Goal: Find specific page/section: Find specific page/section

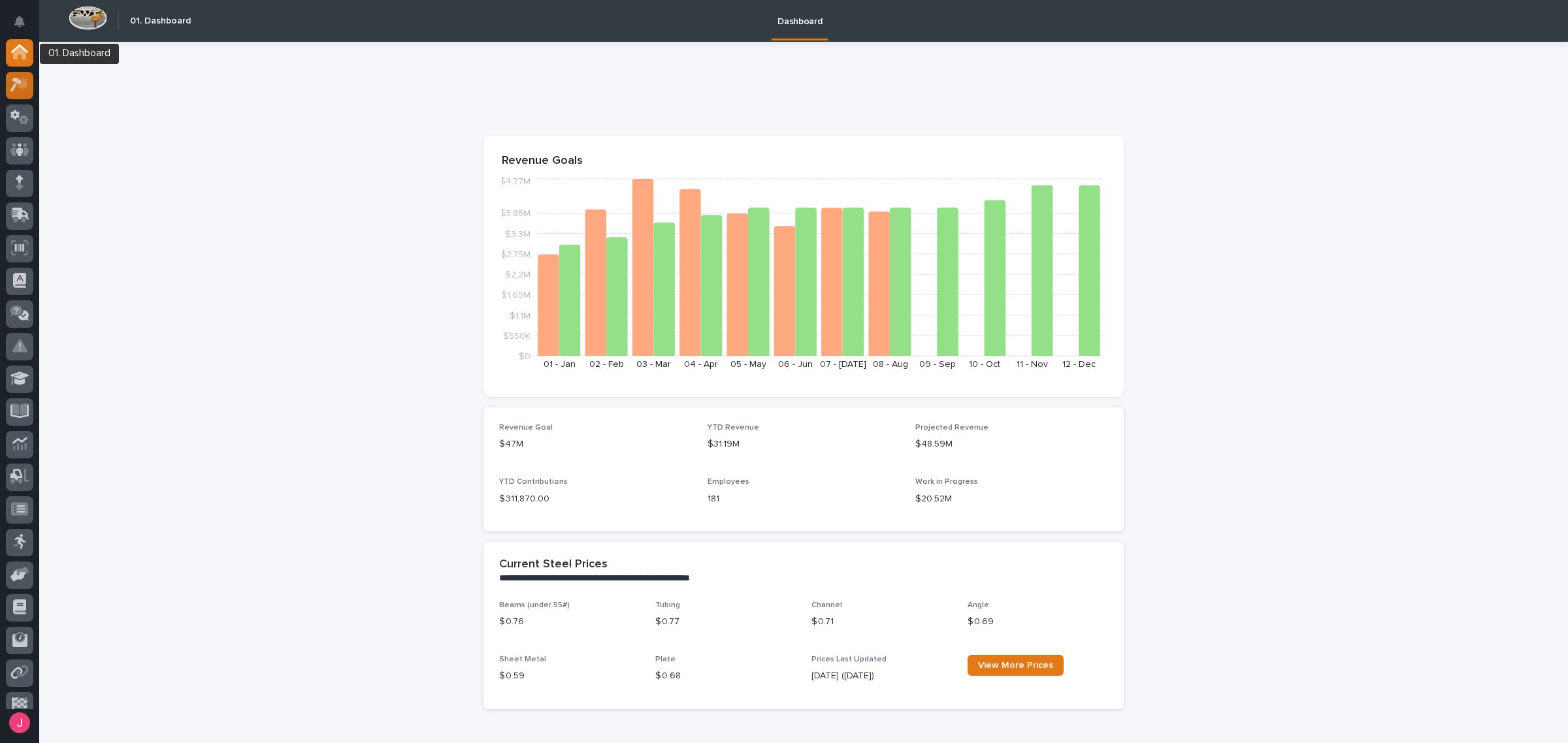
click at [18, 77] on div at bounding box center [19, 85] width 28 height 28
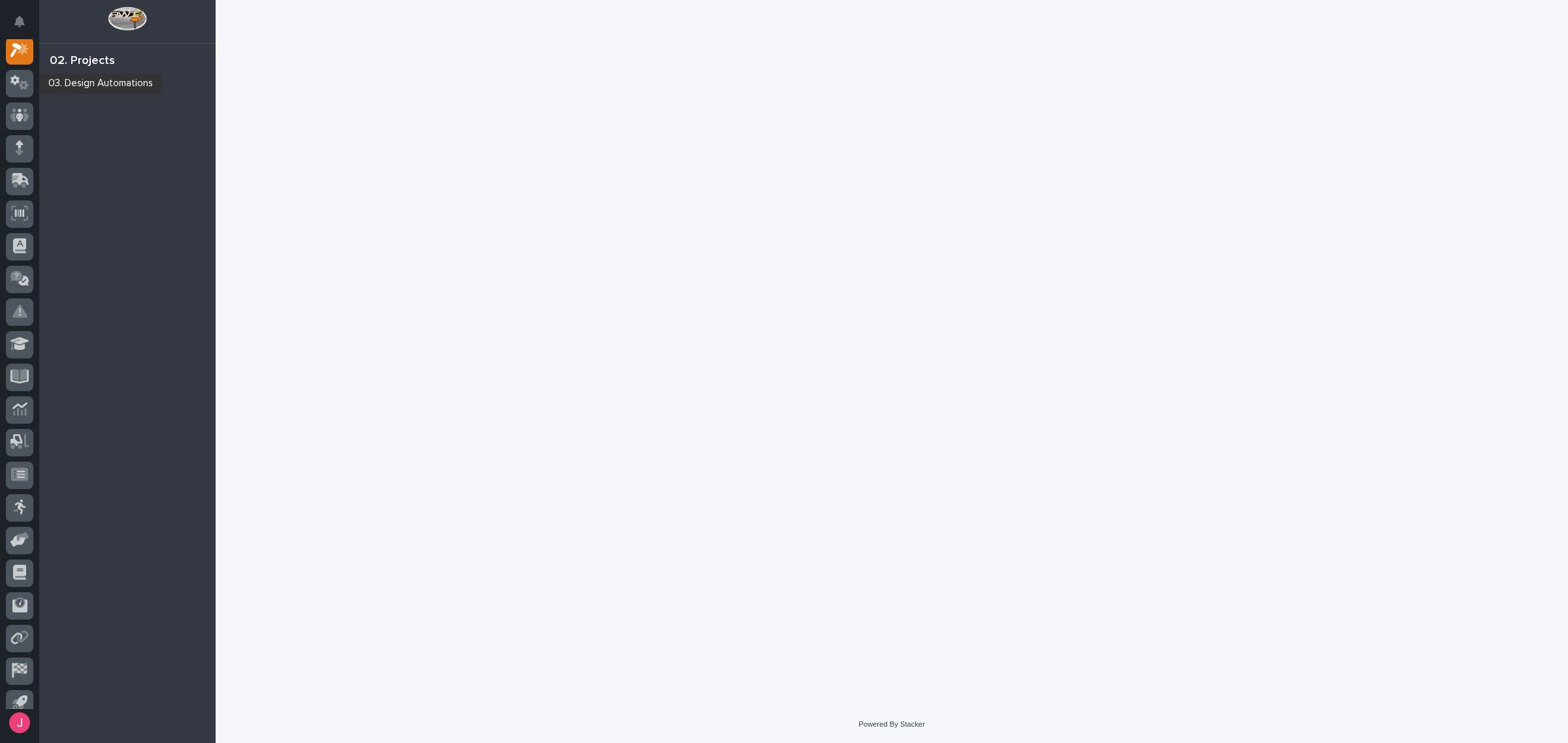
scroll to position [32, 0]
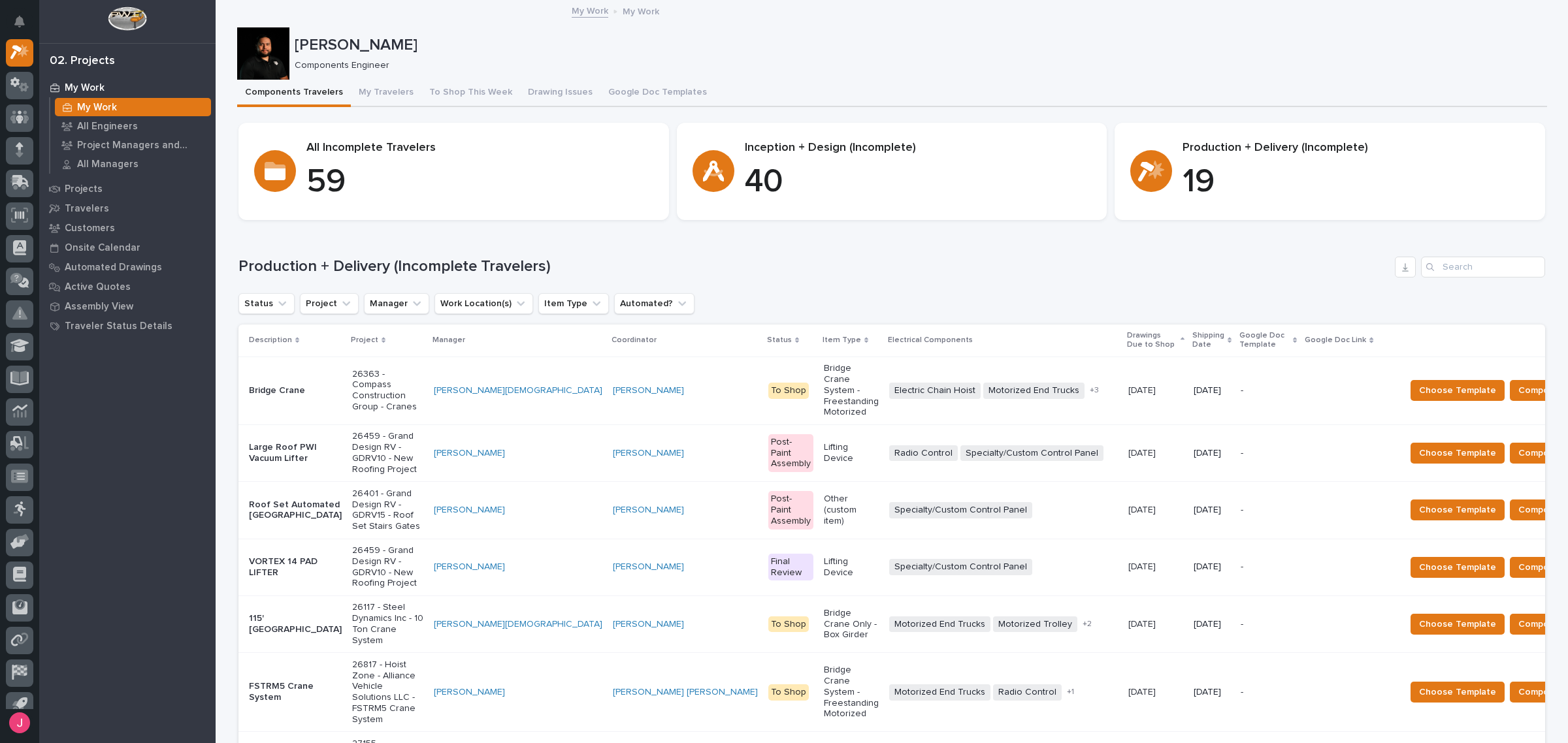
click at [1192, 331] on p "Shipping Date" at bounding box center [1208, 340] width 32 height 24
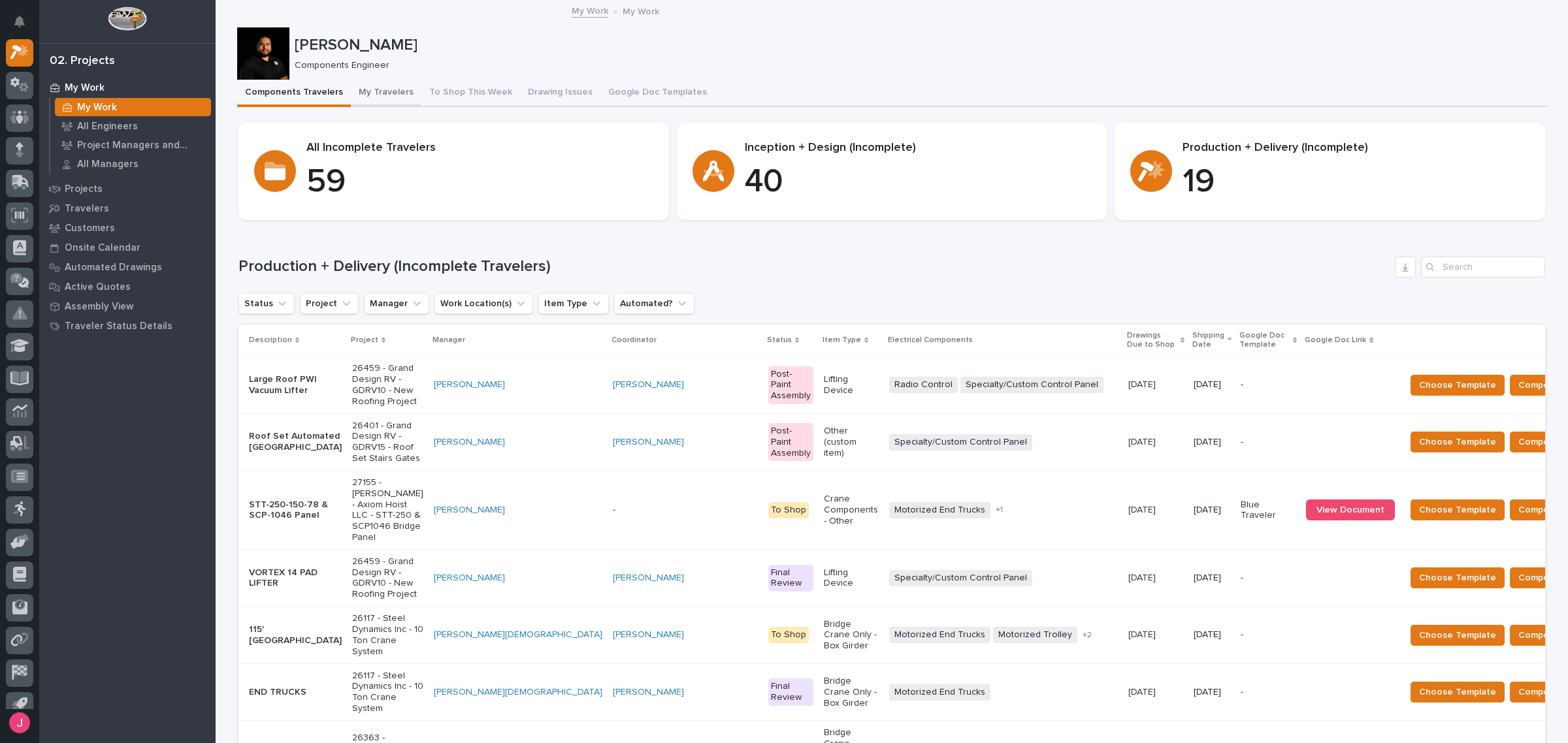
click at [367, 89] on button "My Travelers" at bounding box center [386, 93] width 70 height 28
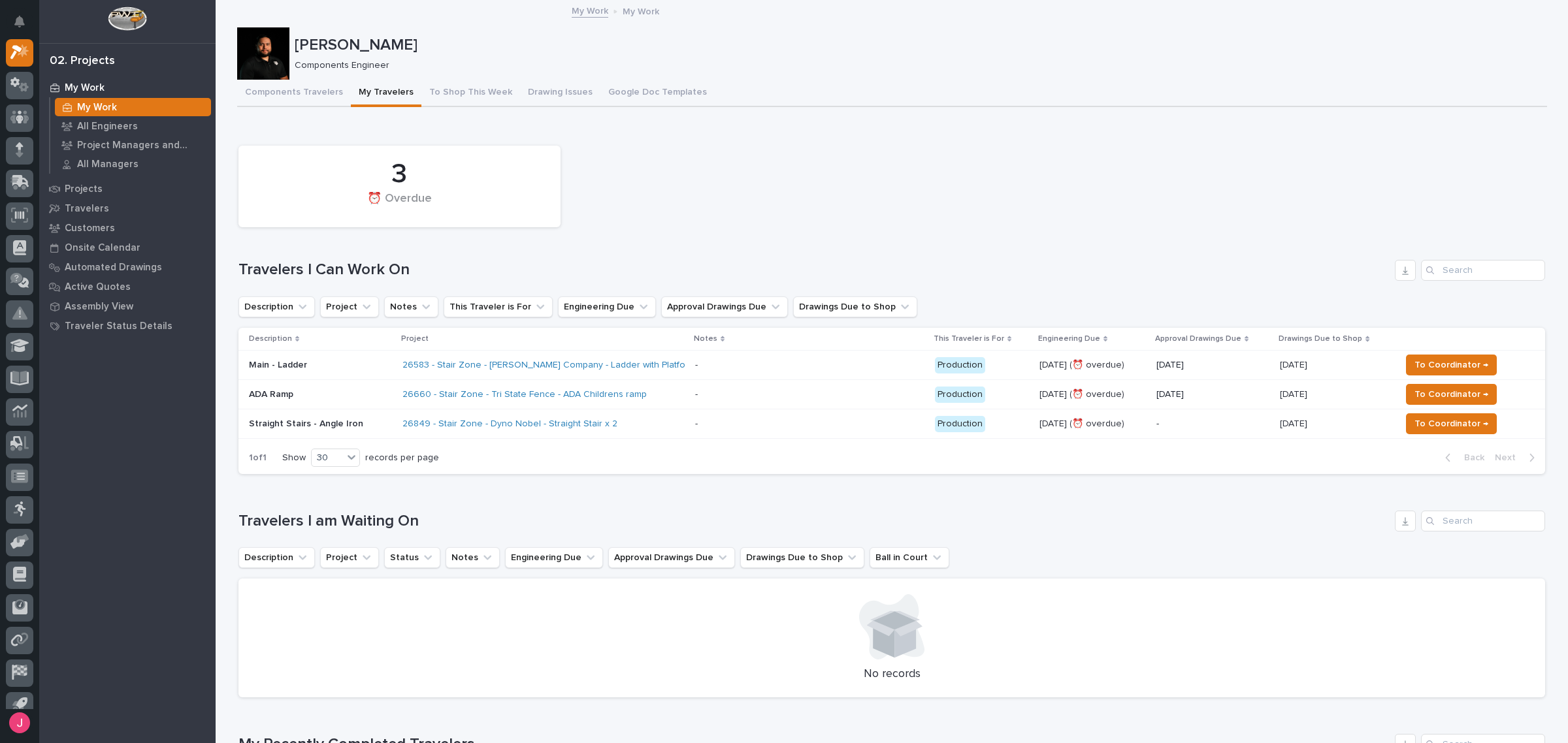
drag, startPoint x: 403, startPoint y: 256, endPoint x: 811, endPoint y: 196, distance: 412.4
click at [811, 196] on div "3 ⏰ Overdue" at bounding box center [892, 186] width 1320 height 95
